Goal: Book appointment/travel/reservation

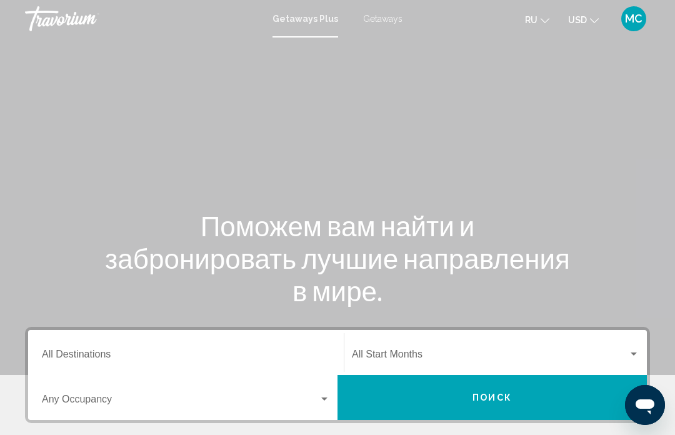
click at [383, 21] on span "Getaways" at bounding box center [382, 19] width 39 height 10
click at [222, 346] on div "Destination All Destinations" at bounding box center [186, 352] width 288 height 39
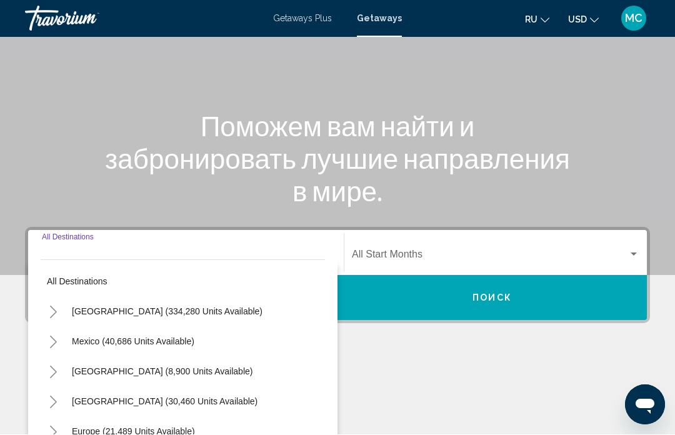
scroll to position [266, 0]
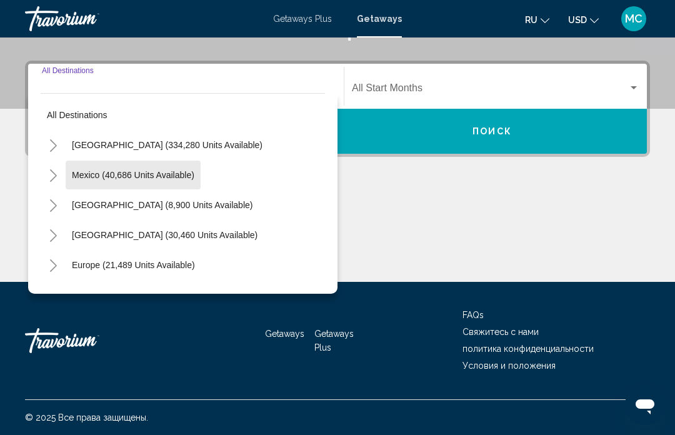
click at [154, 184] on button "Mexico (40,686 units available)" at bounding box center [133, 175] width 135 height 29
type input "**********"
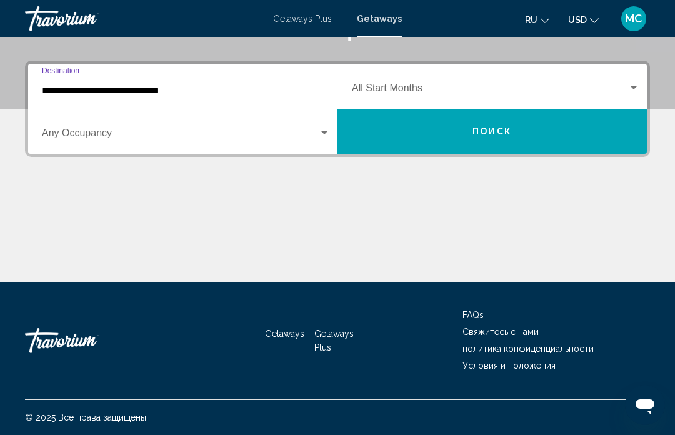
click at [636, 89] on div "Search widget" at bounding box center [633, 87] width 6 height 3
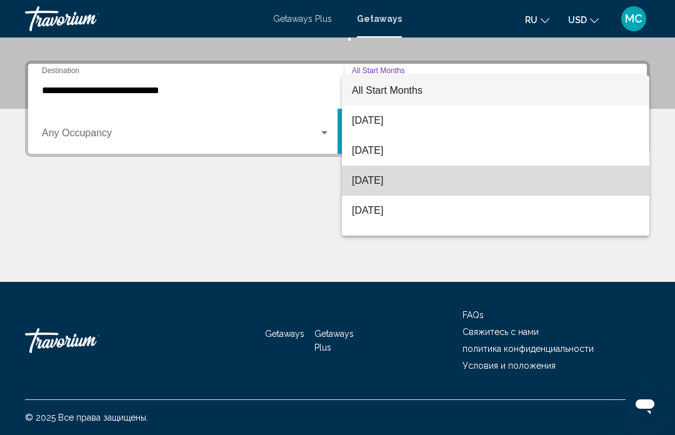
click at [417, 185] on span "[DATE]" at bounding box center [495, 181] width 287 height 30
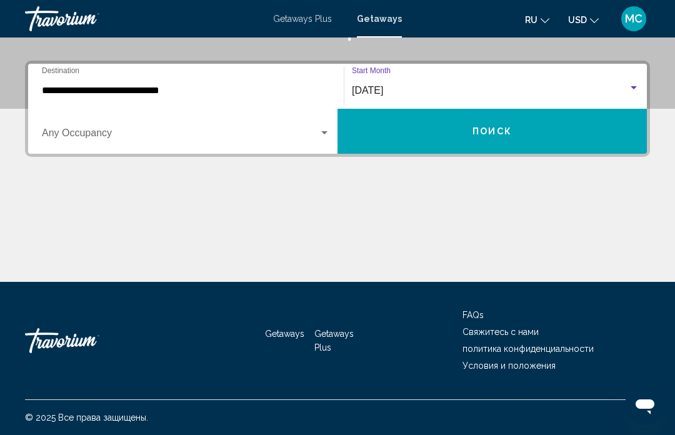
click at [490, 146] on button "Поиск" at bounding box center [491, 131] width 309 height 45
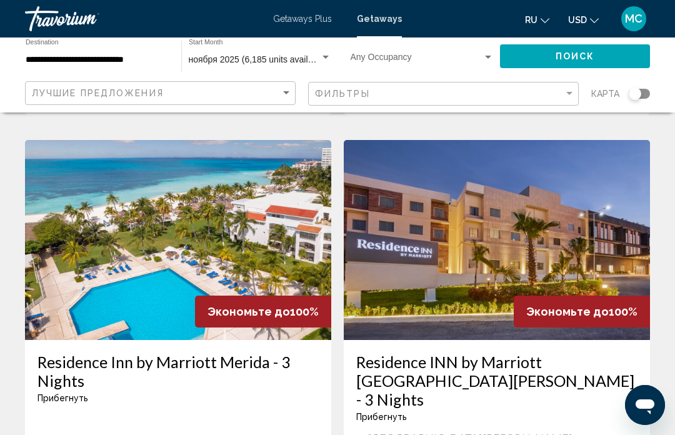
scroll to position [2488, 0]
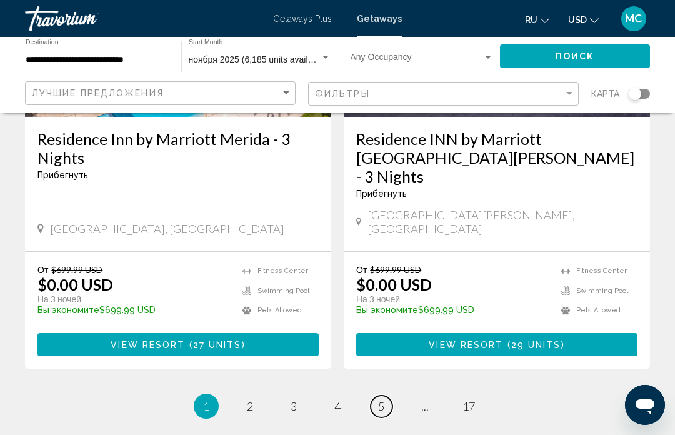
click at [387, 395] on link "page 5" at bounding box center [381, 406] width 22 height 22
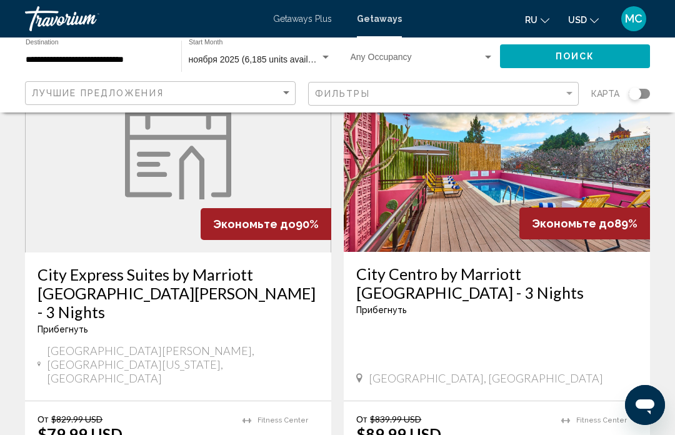
scroll to position [2523, 0]
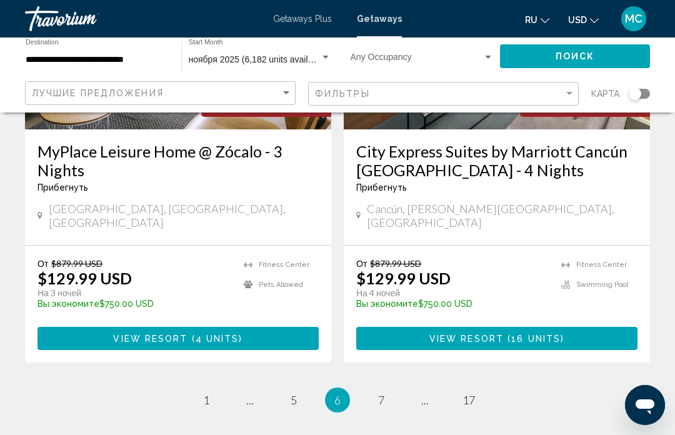
scroll to position [2542, 0]
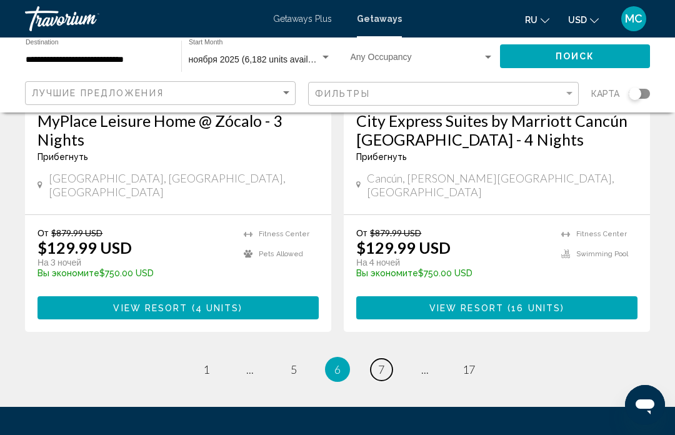
click at [378, 362] on span "7" at bounding box center [381, 369] width 6 height 14
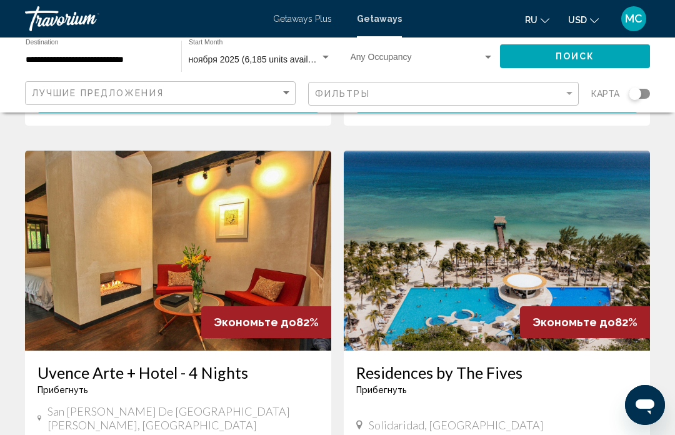
scroll to position [1847, 0]
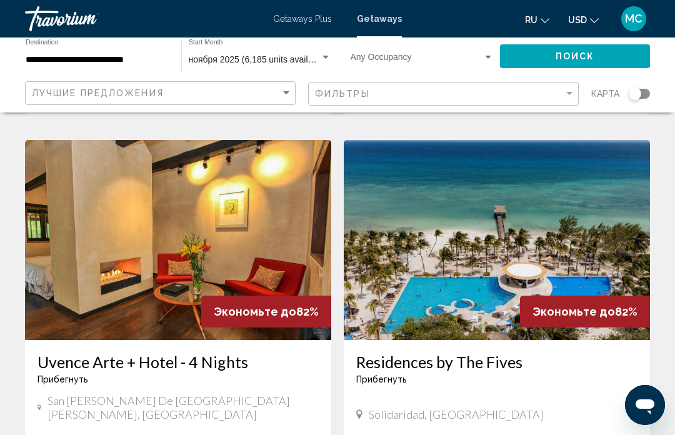
click at [403, 352] on h3 "Residences by The Fives" at bounding box center [496, 361] width 281 height 19
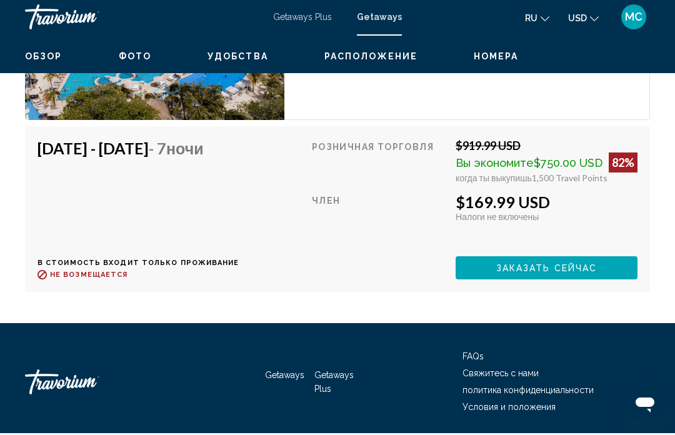
scroll to position [2040, 0]
